Goal: Task Accomplishment & Management: Manage account settings

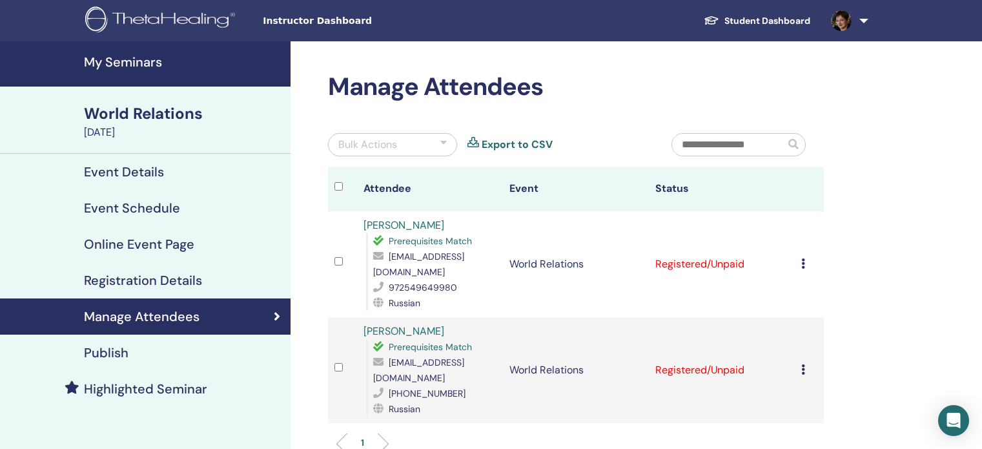
scroll to position [65, 0]
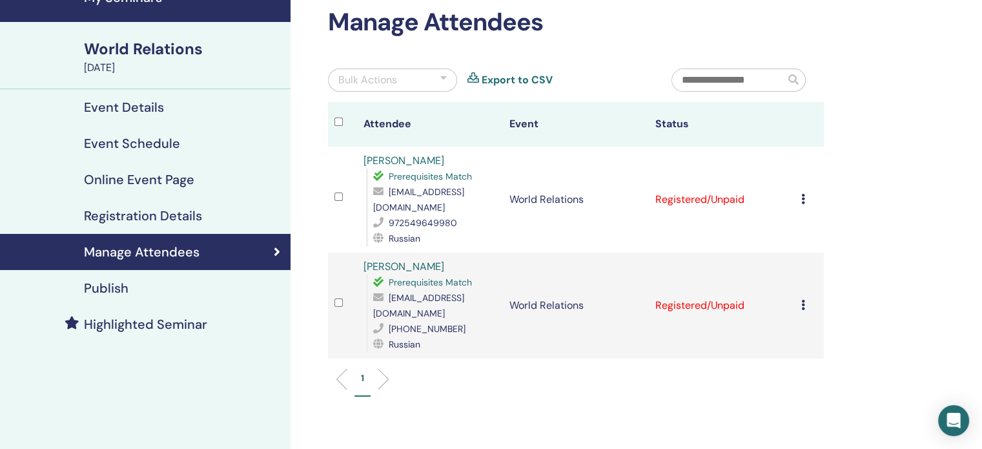
click at [802, 300] on icon at bounding box center [803, 305] width 4 height 10
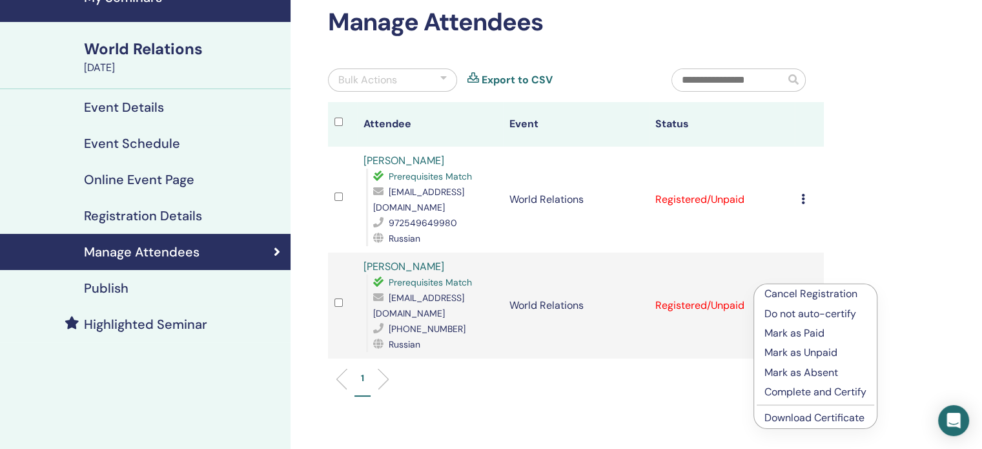
click at [799, 332] on p "Mark as Paid" at bounding box center [816, 332] width 102 height 15
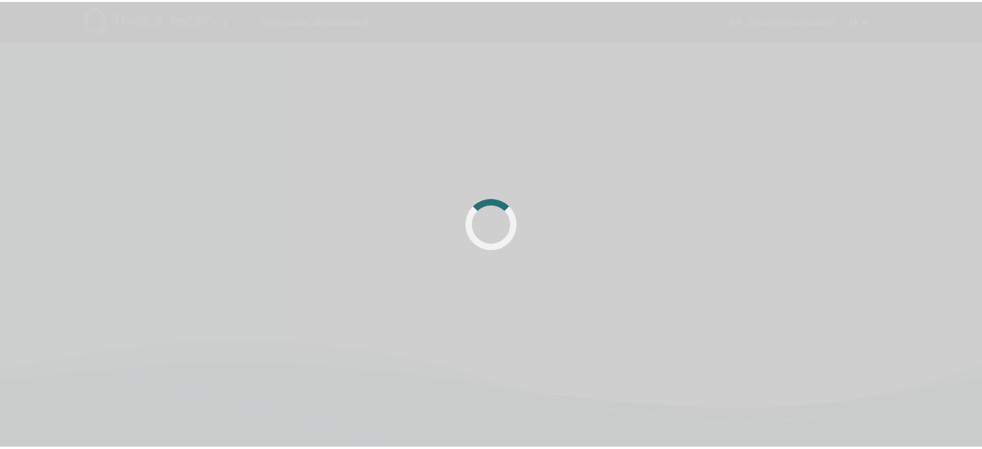
scroll to position [65, 0]
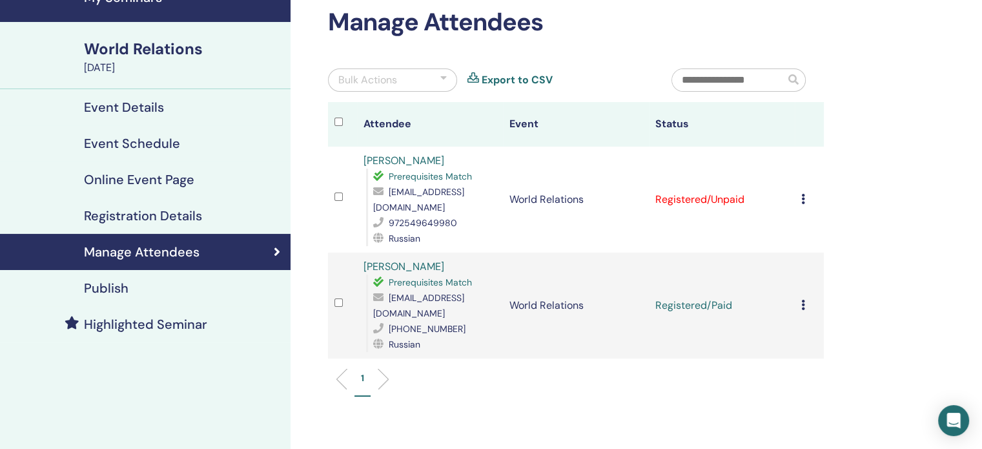
click at [800, 193] on td "Cancel Registration Do not auto-certify Mark as Paid Mark as Unpaid Mark as Abs…" at bounding box center [809, 200] width 29 height 106
click at [805, 194] on div "Cancel Registration Do not auto-certify Mark as Paid Mark as Unpaid Mark as Abs…" at bounding box center [809, 199] width 16 height 15
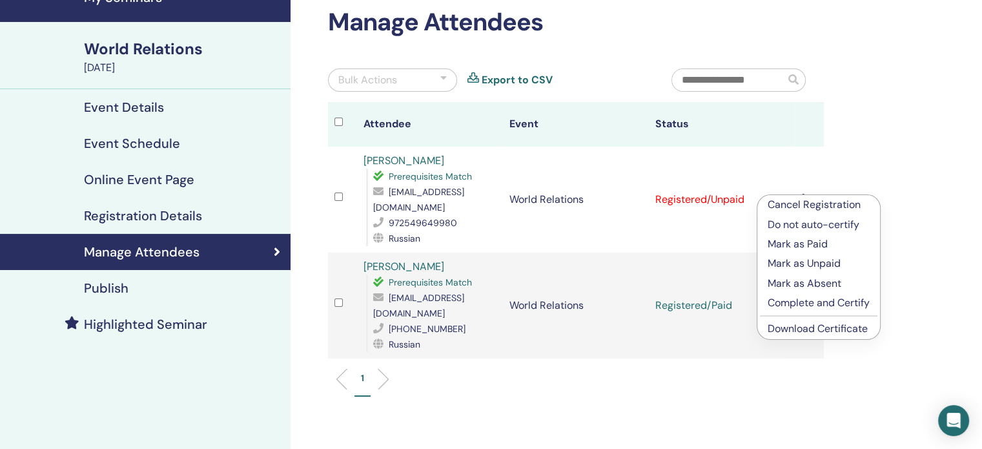
click at [800, 244] on p "Mark as Paid" at bounding box center [819, 243] width 102 height 15
